Goal: Transaction & Acquisition: Purchase product/service

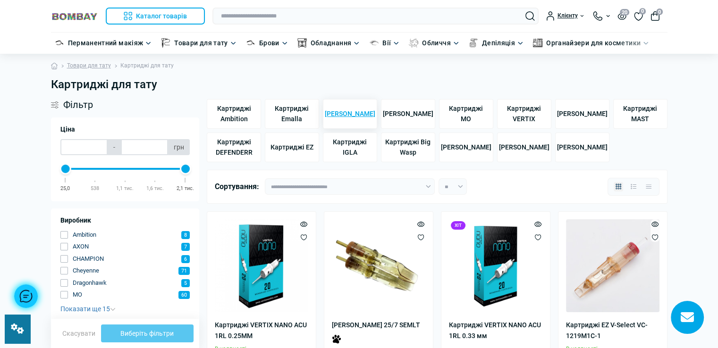
click at [350, 110] on span "[PERSON_NAME]" at bounding box center [350, 114] width 50 height 10
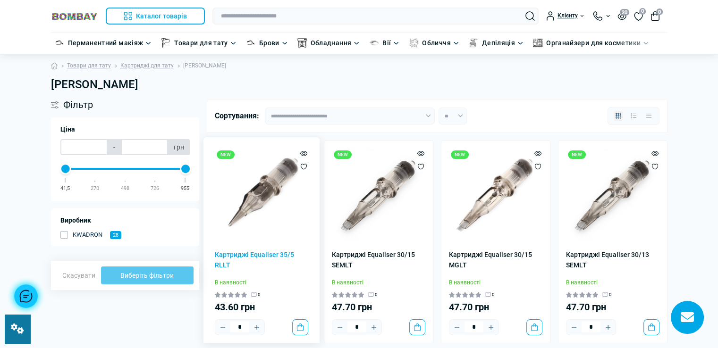
click at [259, 214] on img at bounding box center [261, 195] width 93 height 93
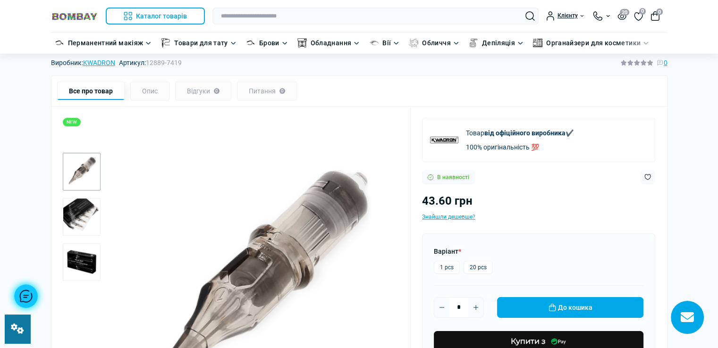
scroll to position [47, 0]
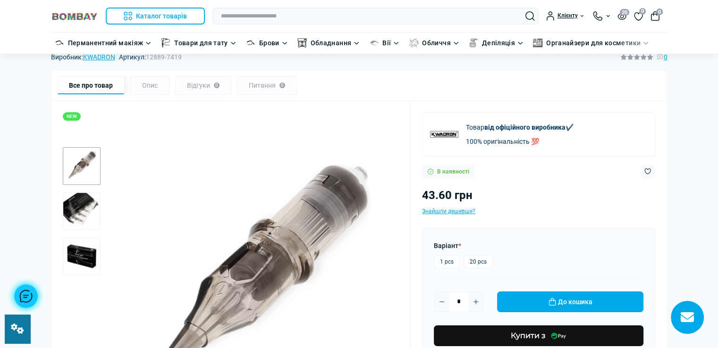
click at [84, 260] on img "3 / 3" at bounding box center [82, 257] width 38 height 38
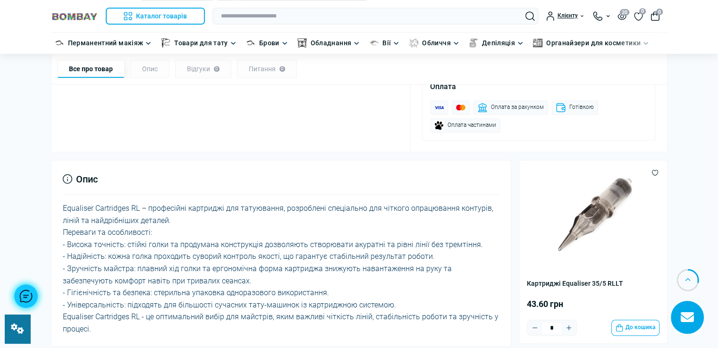
scroll to position [425, 0]
